Goal: Navigation & Orientation: Find specific page/section

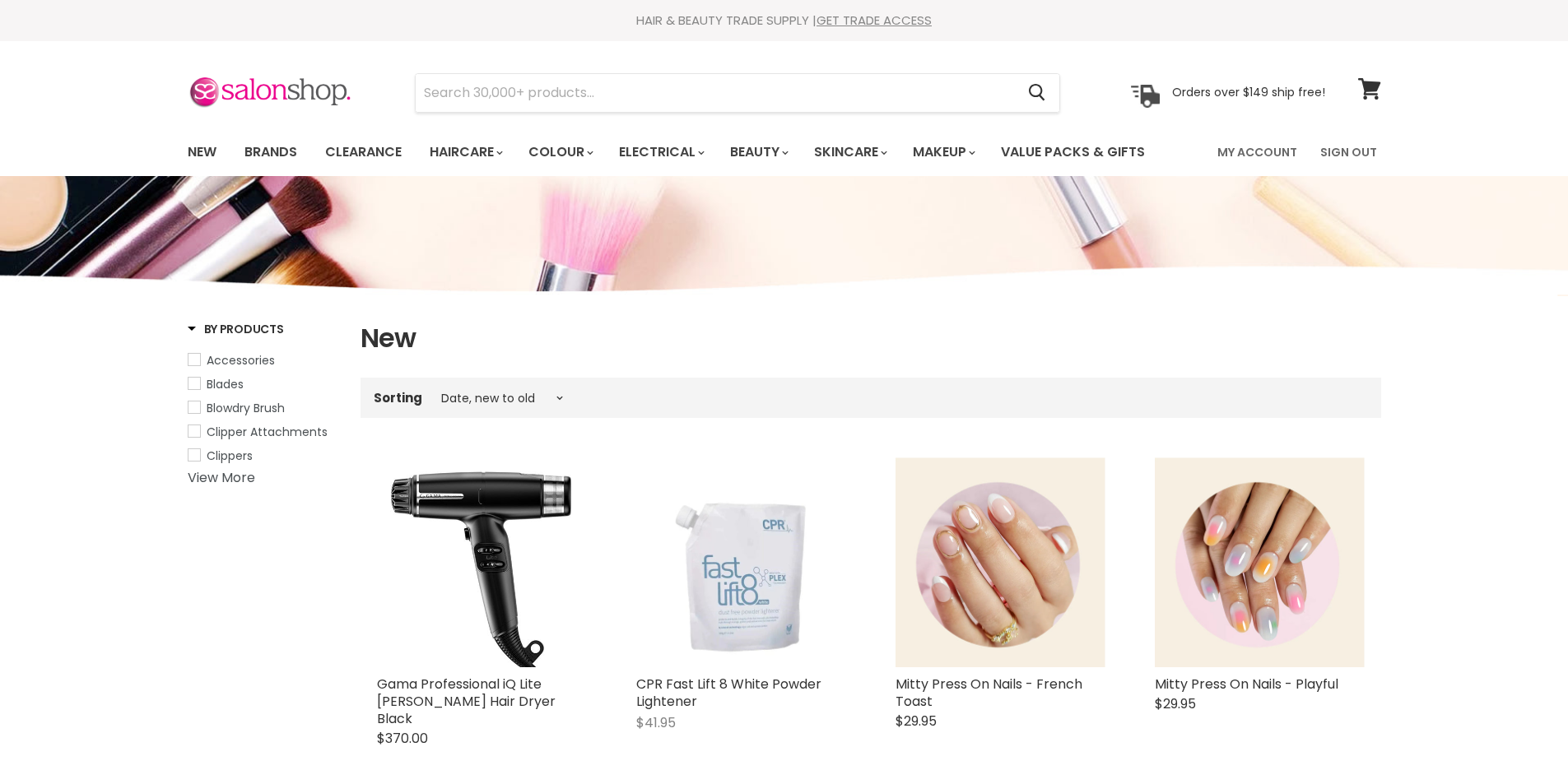
select select "created-descending"
click at [197, 151] on link "New" at bounding box center [202, 152] width 53 height 34
select select "created-descending"
